Goal: Information Seeking & Learning: Learn about a topic

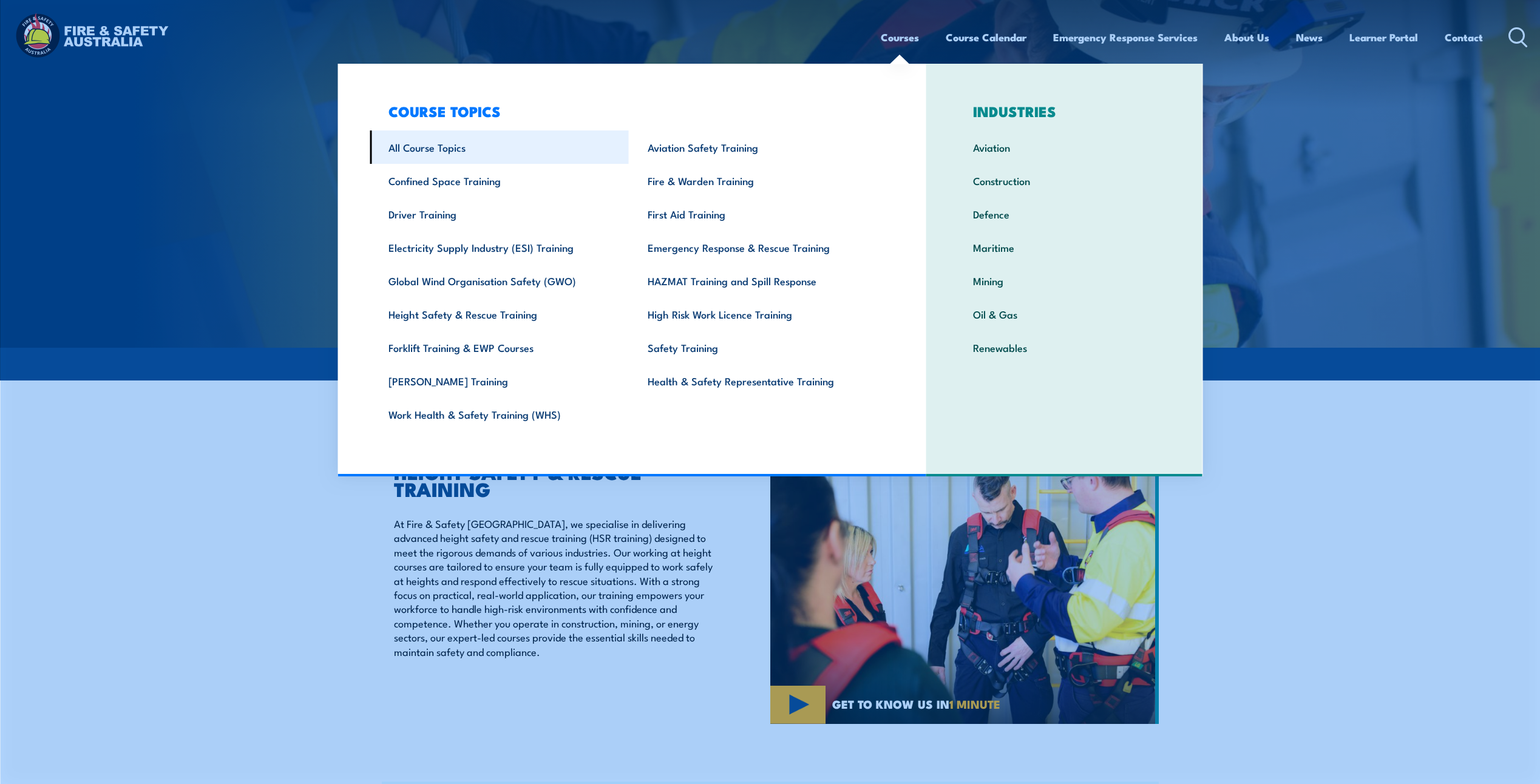
click at [432, 150] on link "All Course Topics" at bounding box center [499, 147] width 259 height 33
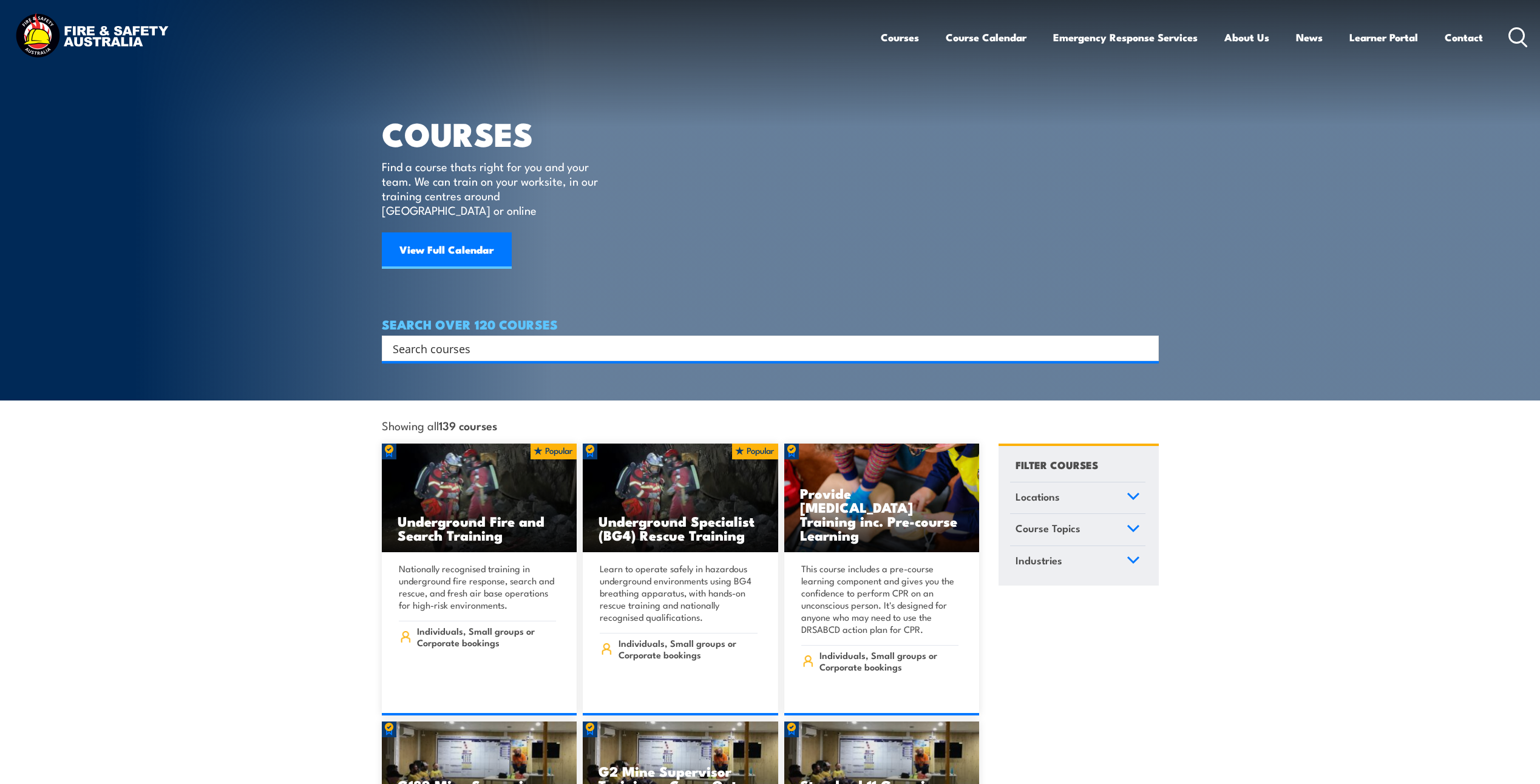
click at [1520, 37] on icon at bounding box center [1518, 37] width 19 height 20
click at [1521, 36] on icon at bounding box center [1518, 37] width 19 height 20
click at [851, 343] on div "Search" at bounding box center [770, 348] width 777 height 25
click at [849, 340] on input "Search input" at bounding box center [762, 348] width 739 height 18
paste input "Gas test atmospheres (MSMWHS217)"
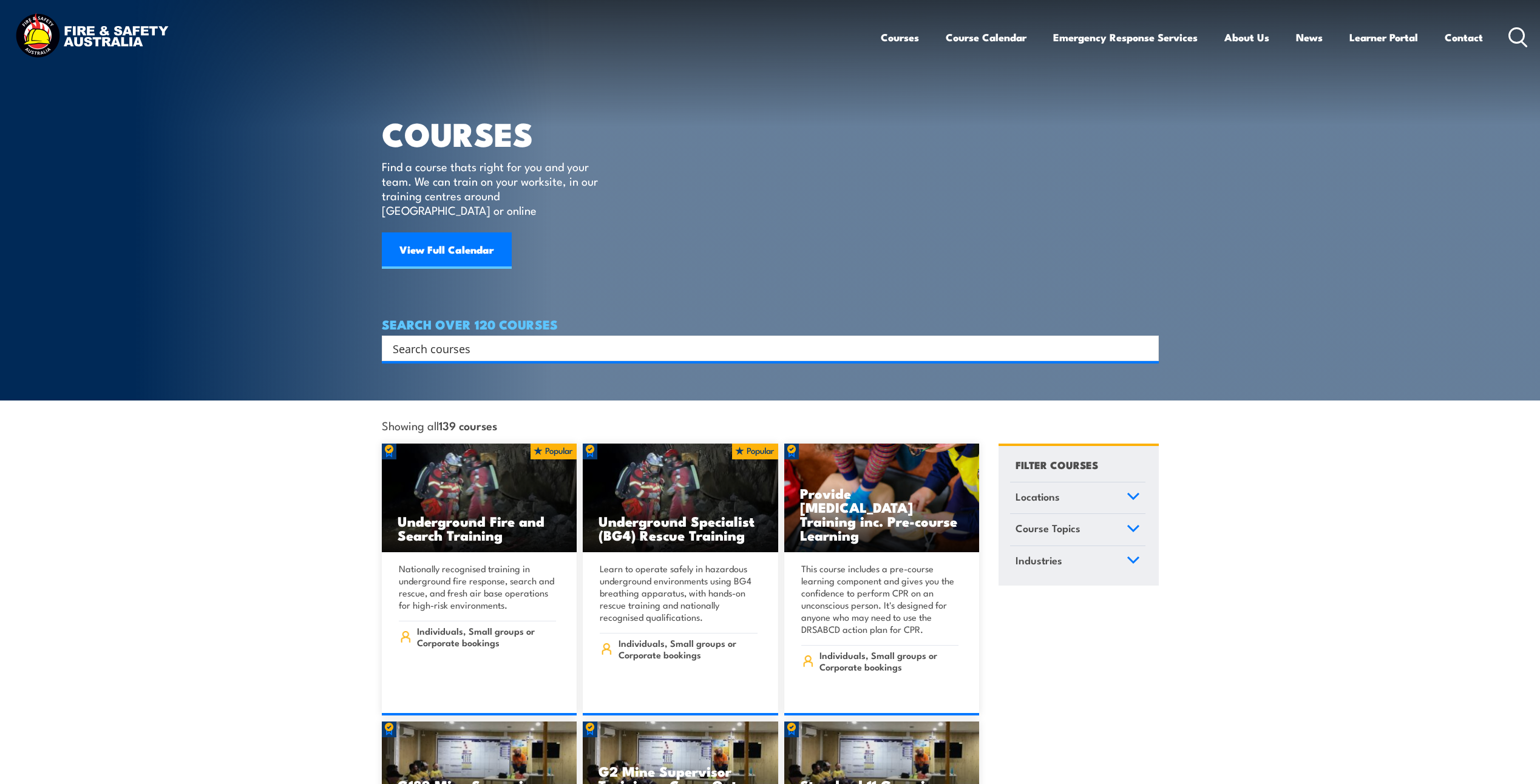
type input "Gas test atmospheres (MSMWHS217)"
